Goal: Information Seeking & Learning: Find specific page/section

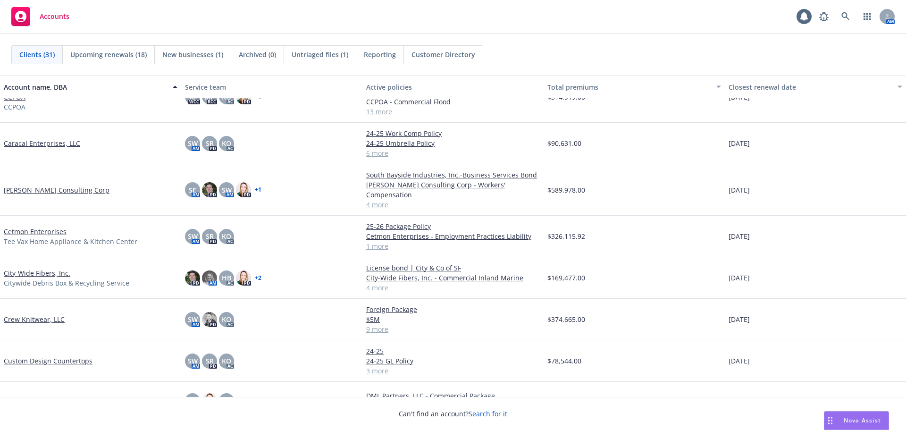
scroll to position [189, 0]
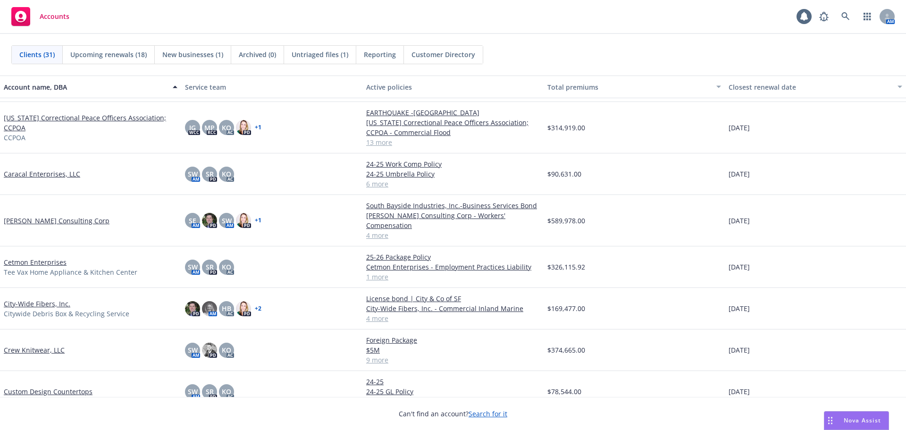
click at [31, 175] on link "Caracal Enterprises, LLC" at bounding box center [42, 174] width 76 height 10
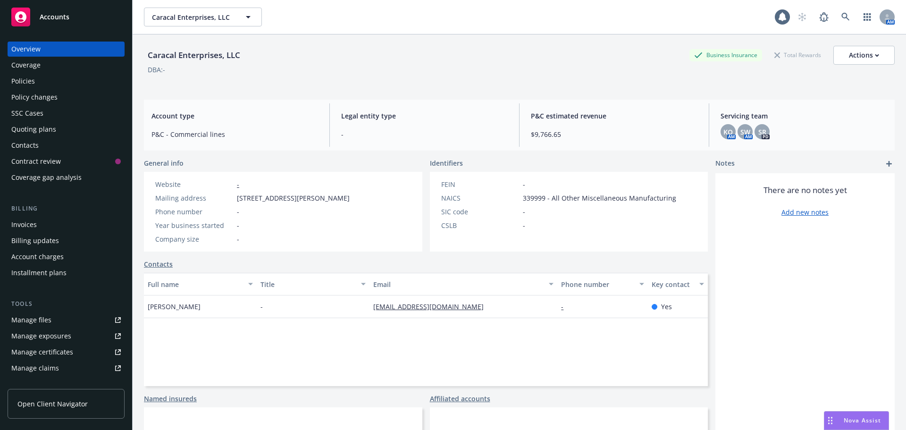
click at [48, 84] on div "Policies" at bounding box center [66, 81] width 110 height 15
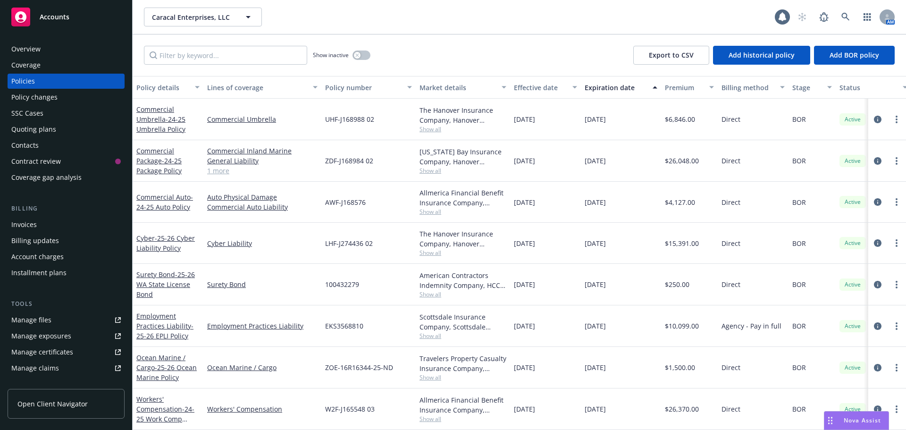
scroll to position [7, 0]
click at [167, 363] on span "- 25-26 Ocean Marine Policy" at bounding box center [166, 372] width 60 height 19
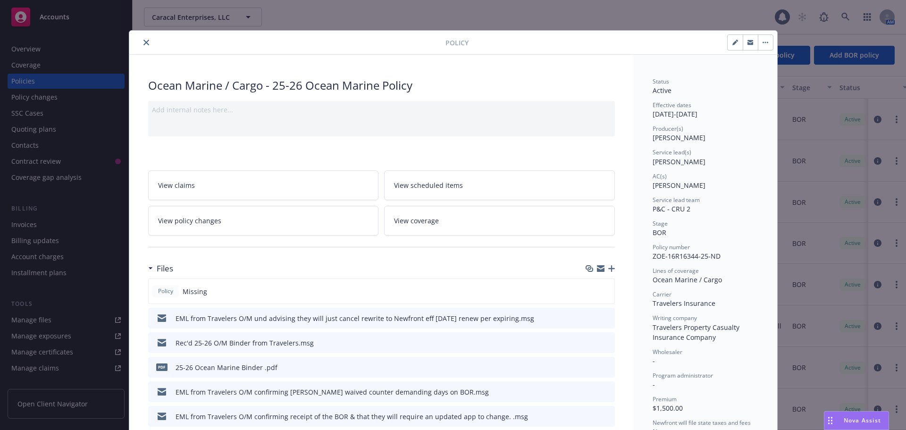
click at [141, 43] on button "close" at bounding box center [146, 42] width 11 height 11
